Goal: Information Seeking & Learning: Find specific fact

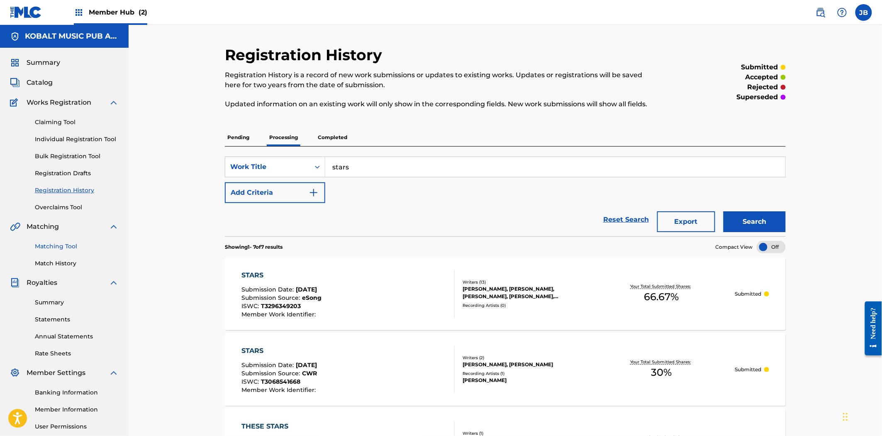
drag, startPoint x: 48, startPoint y: 241, endPoint x: 52, endPoint y: 242, distance: 4.2
click at [48, 242] on link "Matching Tool" at bounding box center [77, 246] width 84 height 9
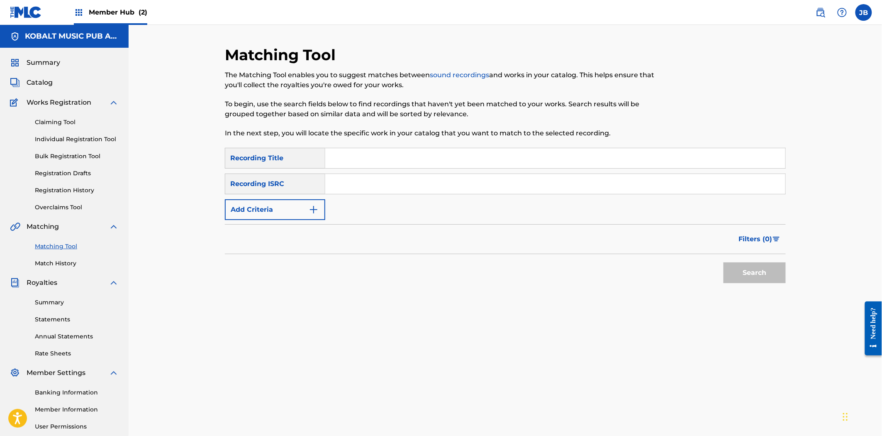
click at [350, 157] on input "Search Form" at bounding box center [555, 158] width 460 height 20
paste input "SPIT IN MY FACE"
type input "SPIT IN MY FACE"
click at [740, 273] on button "Search" at bounding box center [754, 272] width 62 height 21
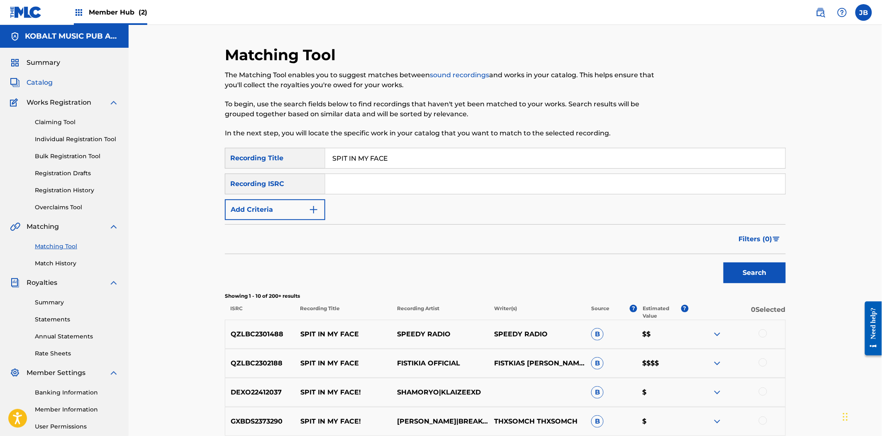
click at [51, 86] on div "Summary Catalog Works Registration Claiming Tool Individual Registration Tool B…" at bounding box center [64, 261] width 129 height 427
click at [48, 84] on span "Catalog" at bounding box center [40, 83] width 26 height 10
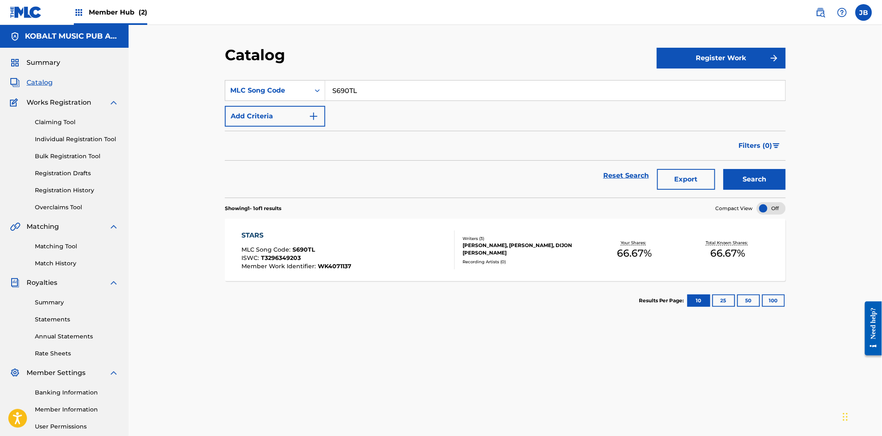
drag, startPoint x: 391, startPoint y: 90, endPoint x: 252, endPoint y: 72, distance: 139.7
click at [252, 72] on section "SearchWithCriteria780e4678-430b-4d11-bc40-e2d8d437a6fc MLC Song Code S690TL Add…" at bounding box center [505, 133] width 561 height 127
paste input "F69808"
type input "F69808"
click at [779, 181] on button "Search" at bounding box center [754, 179] width 62 height 21
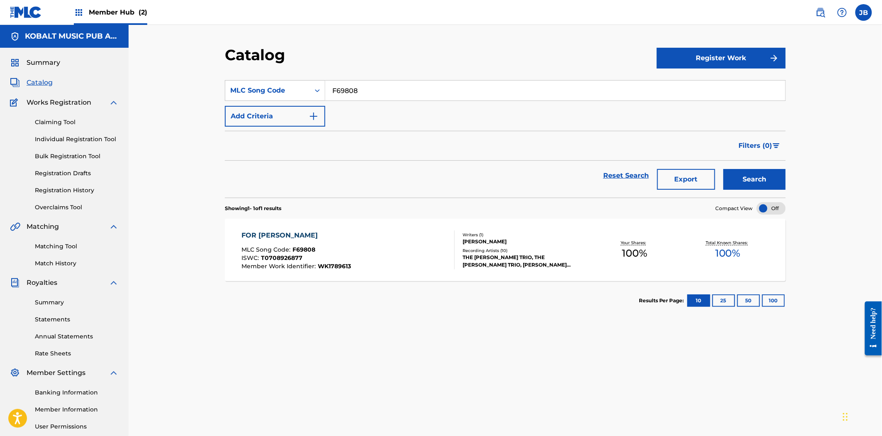
click at [426, 281] on section "Results Per Page: 10 25 50 100" at bounding box center [505, 300] width 561 height 39
click at [419, 256] on div "FOR [PERSON_NAME] MLC Song Code : F69808 ISWC : T0708926877 Member Work Identif…" at bounding box center [348, 249] width 213 height 39
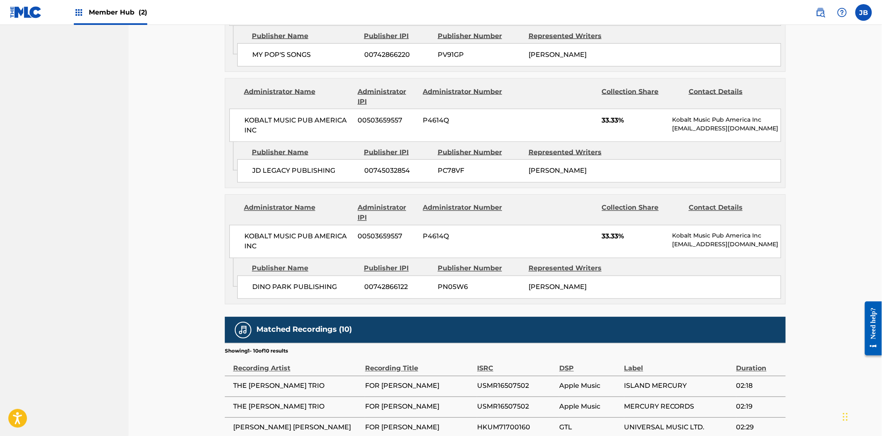
scroll to position [368, 0]
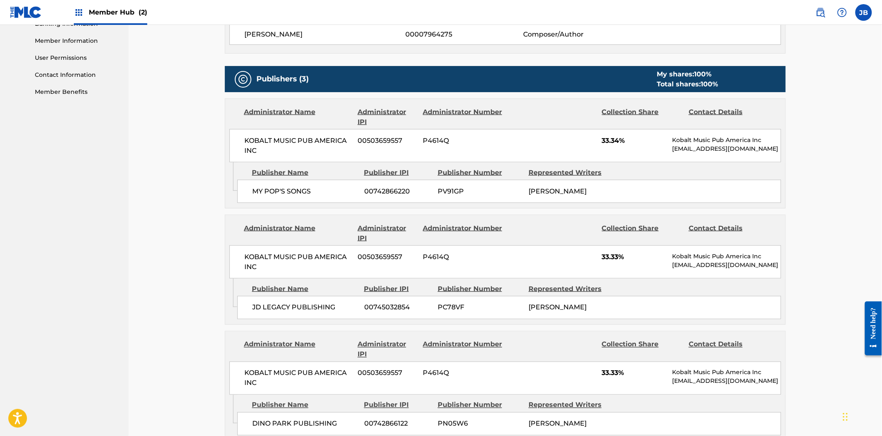
click at [399, 302] on span "00745032854" at bounding box center [397, 307] width 67 height 10
copy span "00745032854"
click at [392, 419] on span "00742866122" at bounding box center [397, 424] width 67 height 10
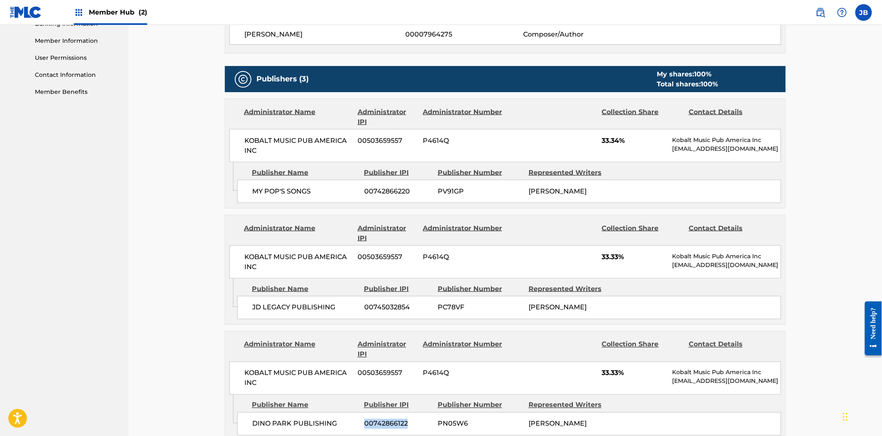
copy span "00742866122"
click at [399, 302] on span "00745032854" at bounding box center [397, 307] width 67 height 10
copy span "00745032854"
